Goal: Navigation & Orientation: Find specific page/section

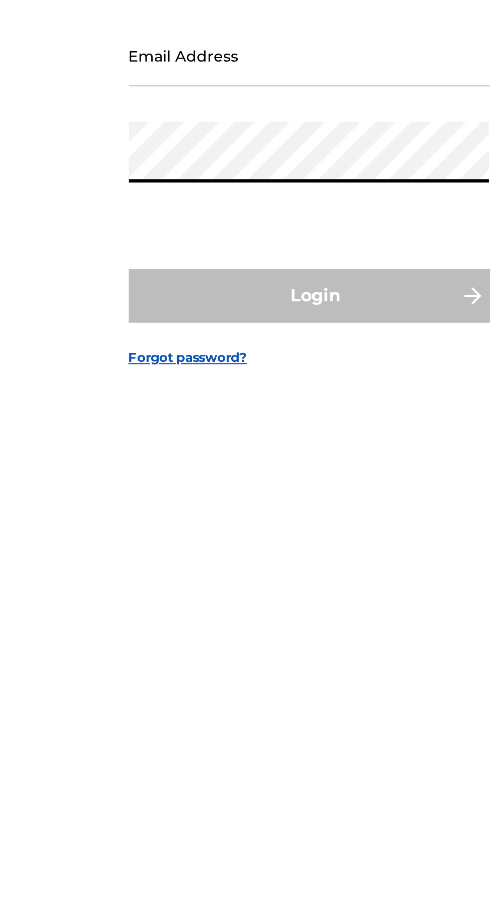
type input "[EMAIL_ADDRESS][DOMAIN_NAME]"
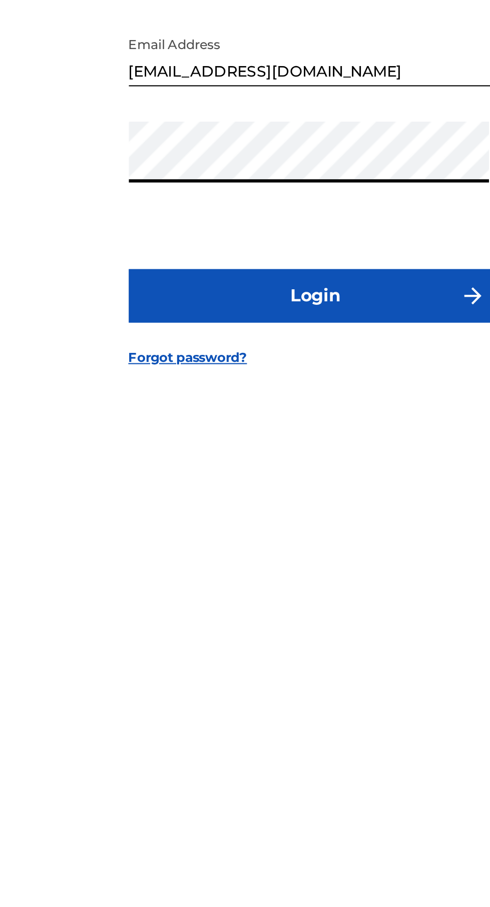
click at [272, 550] on button "Login" at bounding box center [245, 537] width 175 height 25
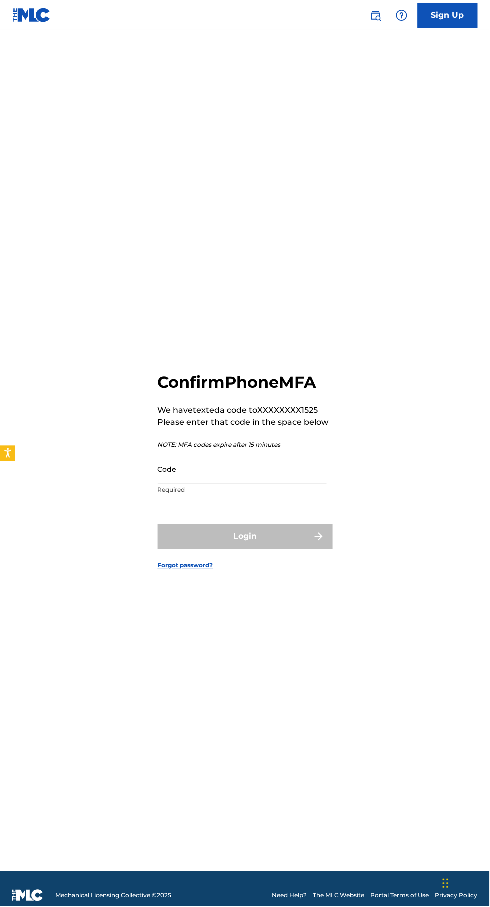
click at [262, 483] on input "Code" at bounding box center [242, 469] width 169 height 29
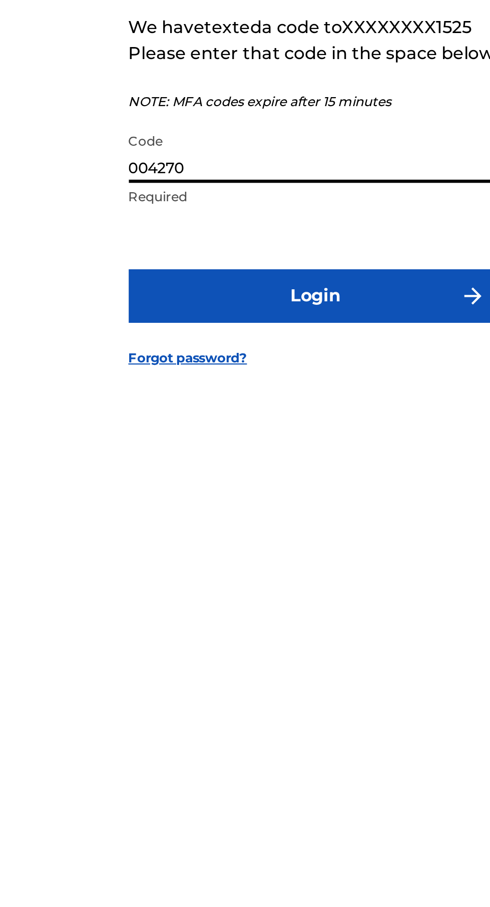
type input "004270"
click at [301, 549] on button "Login" at bounding box center [245, 536] width 175 height 25
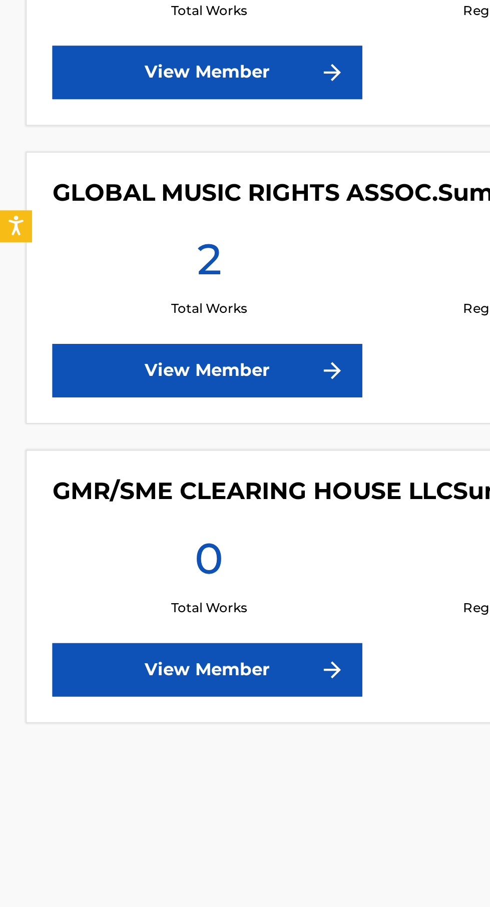
click at [142, 525] on link "View Member" at bounding box center [97, 520] width 145 height 25
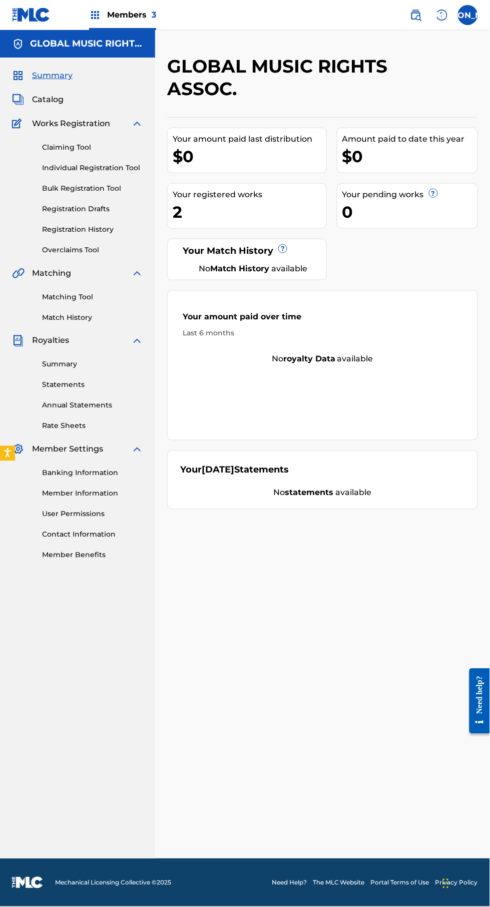
click at [53, 362] on link "Summary" at bounding box center [92, 364] width 101 height 11
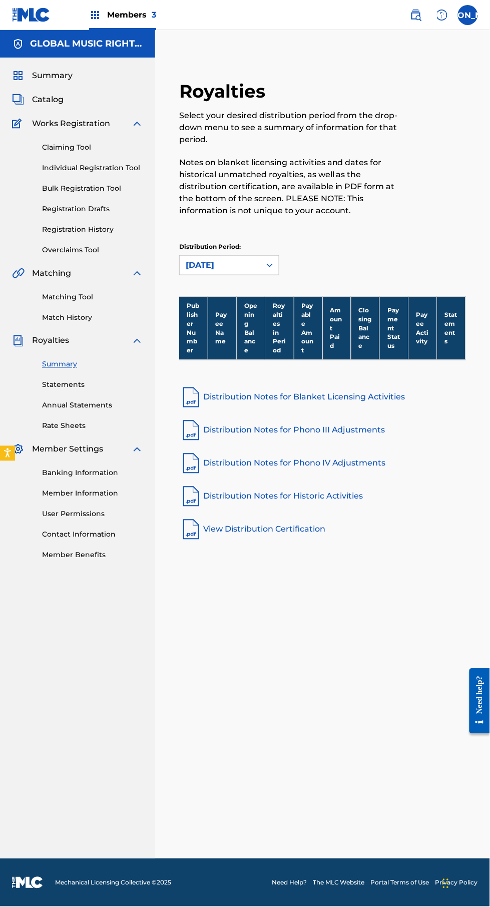
click at [369, 691] on div "Royalties Select your desired distribution period from the drop-down menu to se…" at bounding box center [322, 456] width 335 height 803
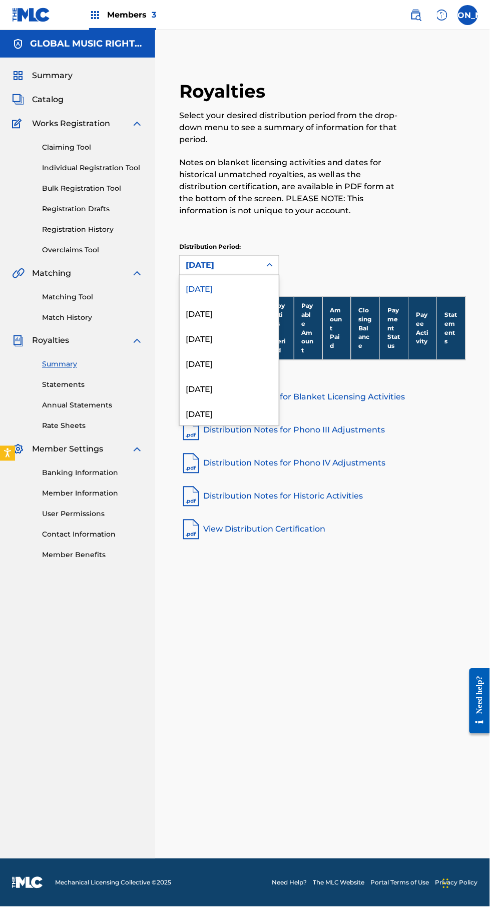
click at [203, 311] on div "[DATE]" at bounding box center [229, 312] width 99 height 25
click at [197, 288] on div "[DATE]" at bounding box center [229, 287] width 99 height 25
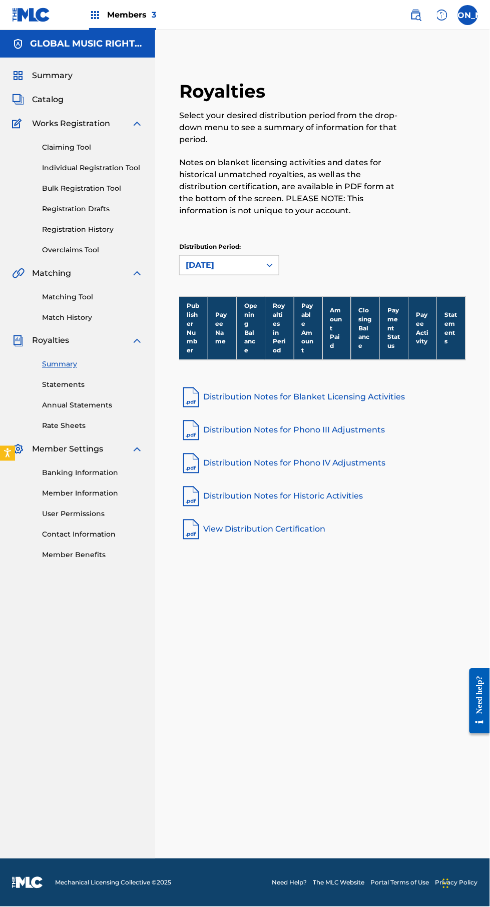
click at [393, 763] on div "Royalties Select your desired distribution period from the drop-down menu to se…" at bounding box center [322, 456] width 335 height 803
click at [47, 168] on link "Individual Registration Tool" at bounding box center [92, 168] width 101 height 11
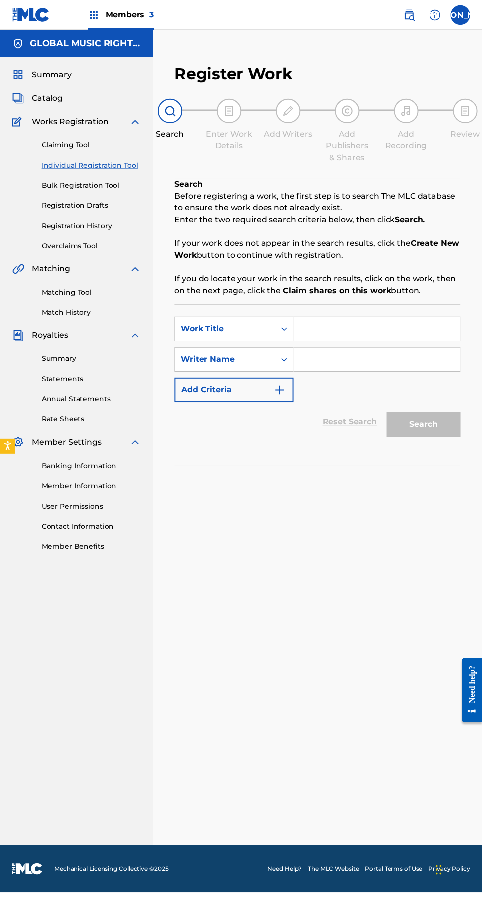
click at [62, 101] on span "Catalog" at bounding box center [48, 100] width 32 height 12
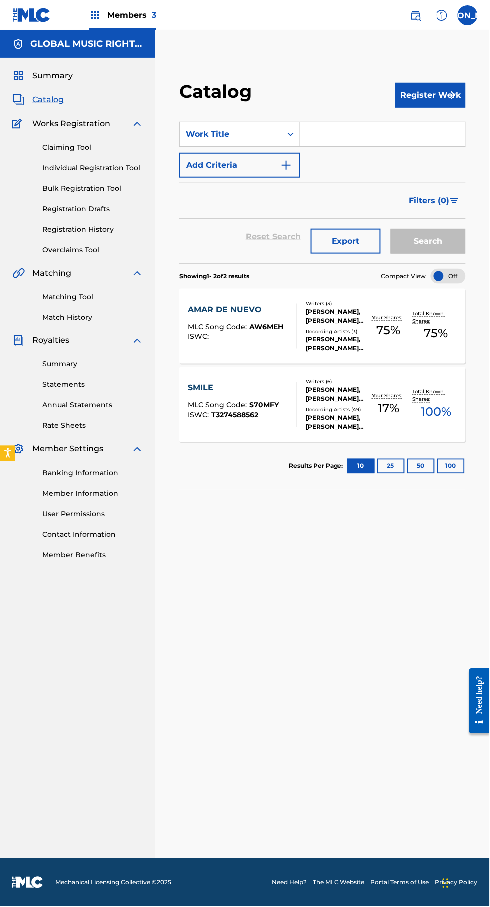
click at [76, 388] on link "Statements" at bounding box center [92, 385] width 101 height 11
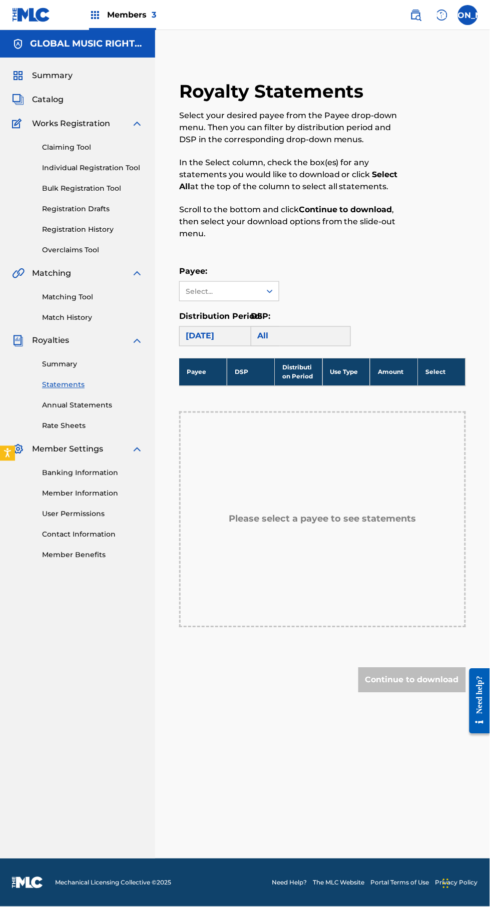
click at [77, 363] on link "Summary" at bounding box center [92, 364] width 101 height 11
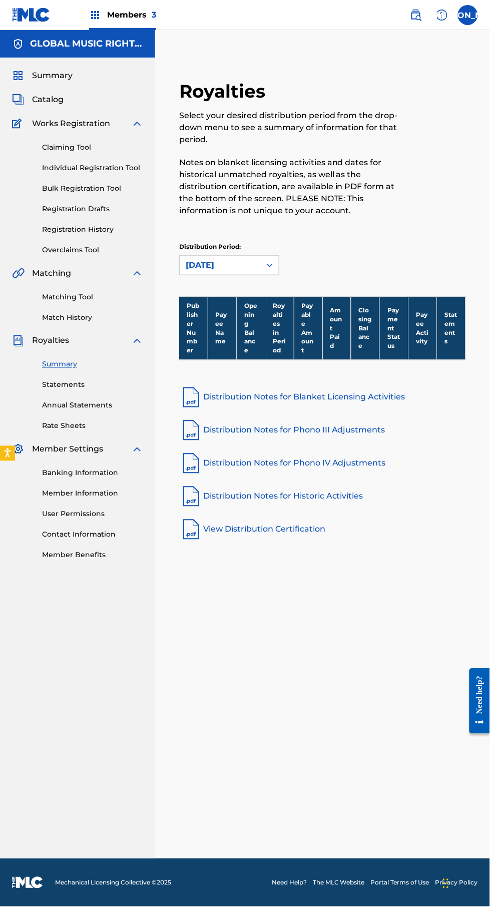
click at [87, 253] on link "Overclaims Tool" at bounding box center [92, 250] width 101 height 11
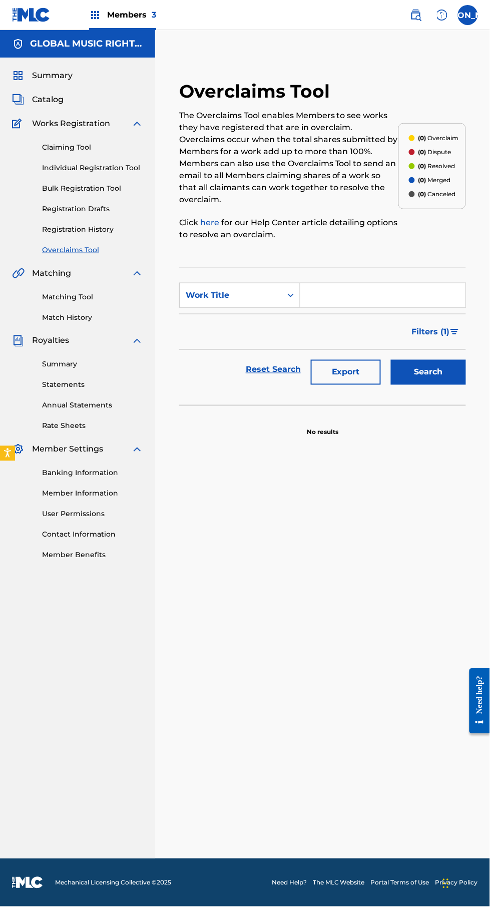
click at [92, 85] on div "Summary Catalog Works Registration Claiming Tool Individual Registration Tool B…" at bounding box center [77, 315] width 155 height 515
click at [58, 76] on span "Summary" at bounding box center [52, 76] width 41 height 12
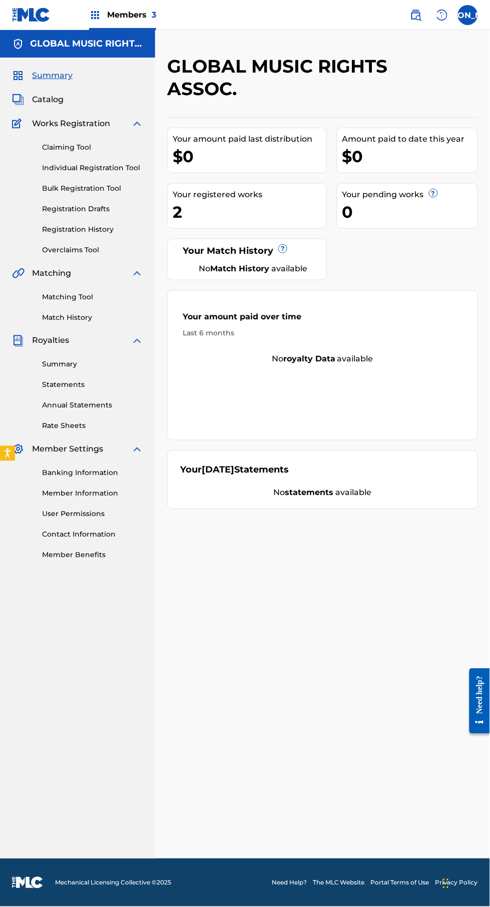
click at [338, 598] on div "GLOBAL MUSIC RIGHTS ASSOC. Your amount paid last distribution $0 Amount paid to…" at bounding box center [322, 456] width 335 height 803
click at [95, 16] on img at bounding box center [95, 15] width 12 height 12
